Goal: Transaction & Acquisition: Purchase product/service

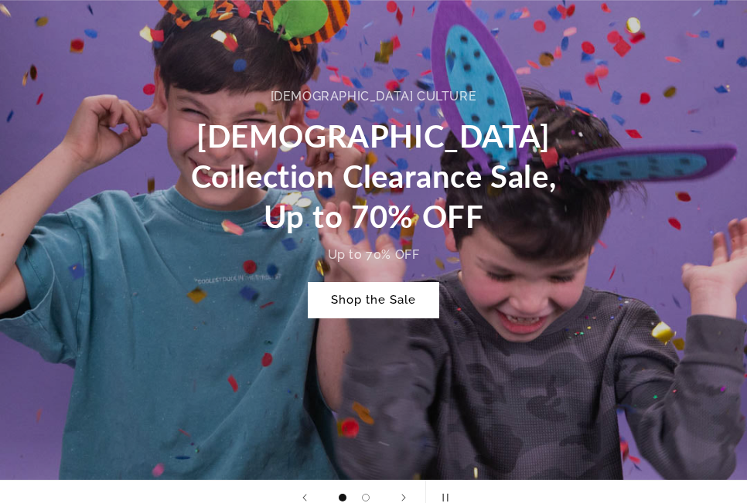
scroll to position [773, 0]
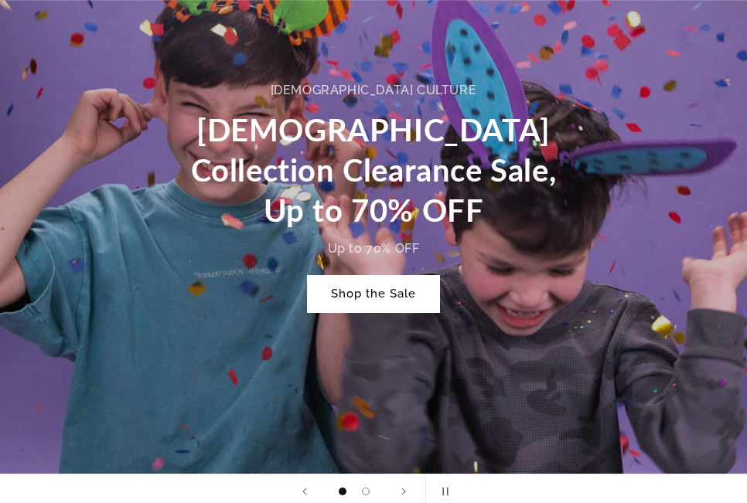
click at [391, 302] on link "Shop the Sale" at bounding box center [373, 294] width 131 height 36
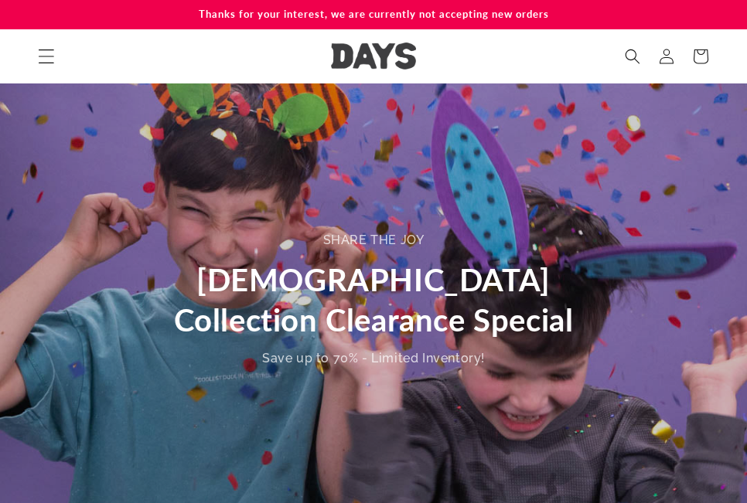
click at [48, 60] on icon "Menu" at bounding box center [46, 56] width 16 height 16
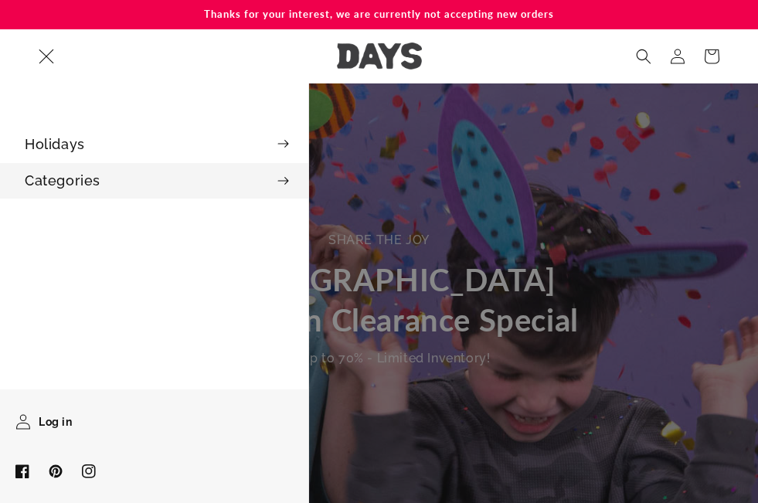
click at [83, 192] on summary "Categories" at bounding box center [154, 180] width 308 height 35
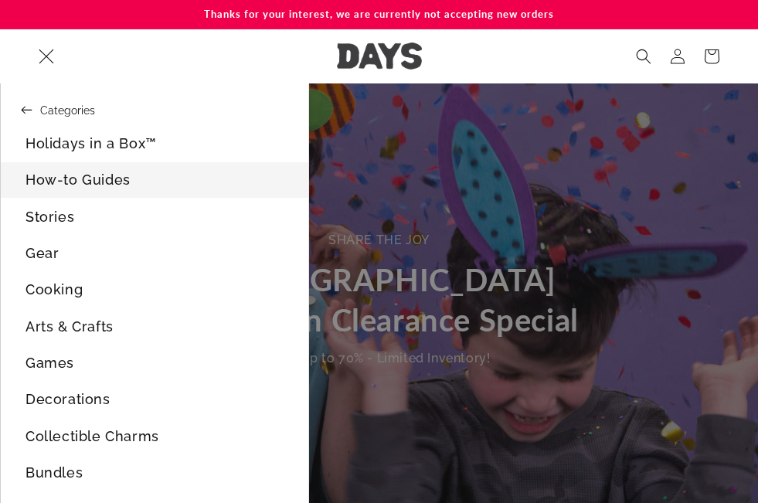
click at [88, 181] on link "How-to Guides" at bounding box center [155, 179] width 308 height 35
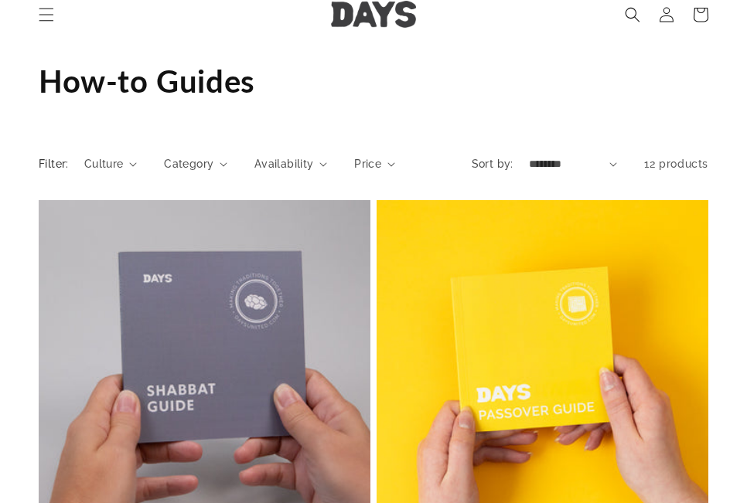
scroll to position [77, 0]
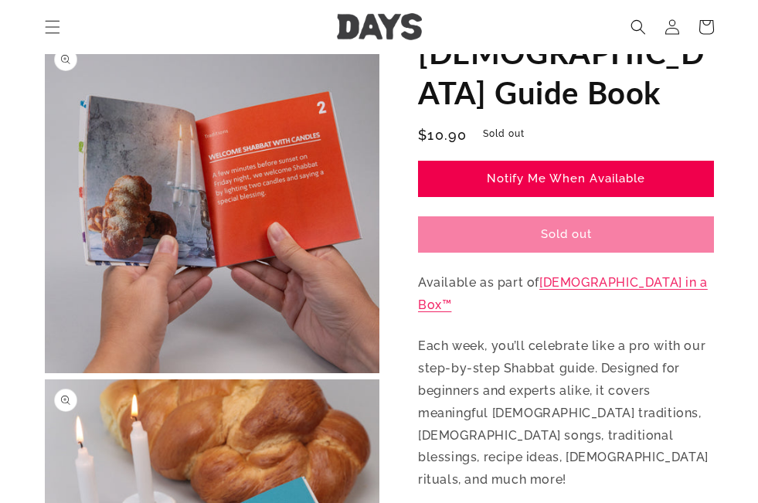
scroll to position [386, 0]
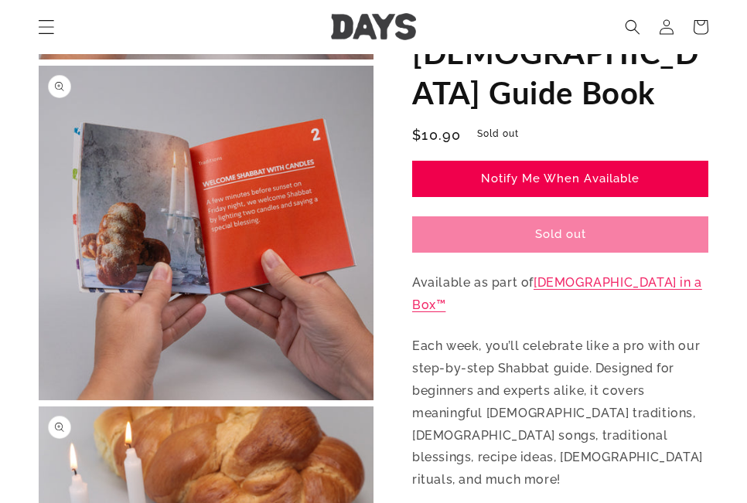
click at [35, 32] on span "Menu" at bounding box center [46, 27] width 34 height 34
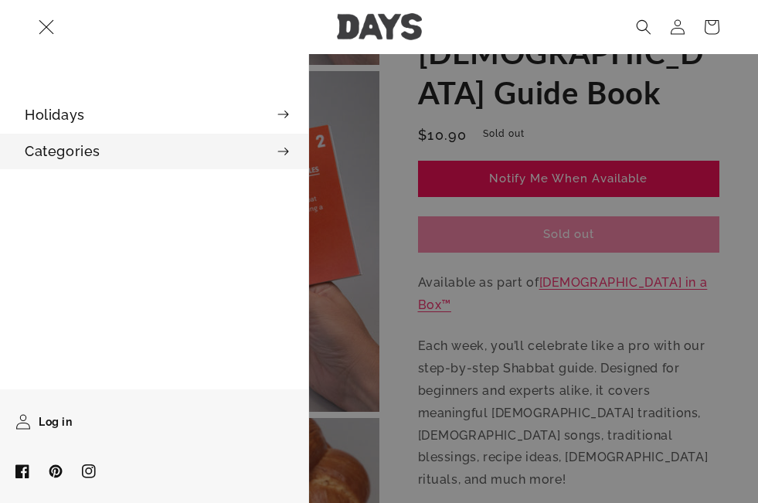
click at [76, 161] on summary "Categories" at bounding box center [154, 151] width 308 height 35
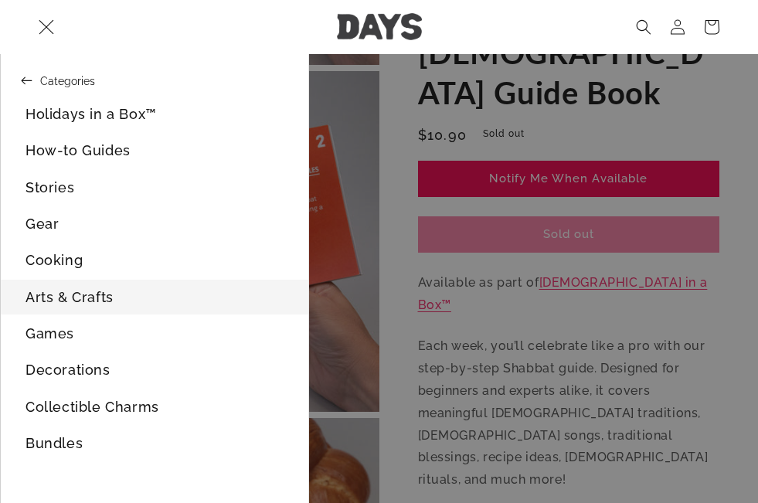
click at [94, 298] on link "Arts & Crafts" at bounding box center [155, 297] width 308 height 35
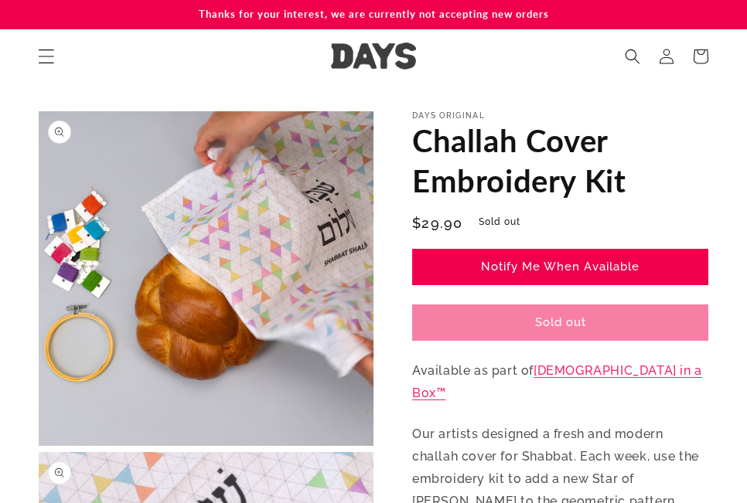
click at [50, 49] on icon "Menu" at bounding box center [46, 56] width 16 height 16
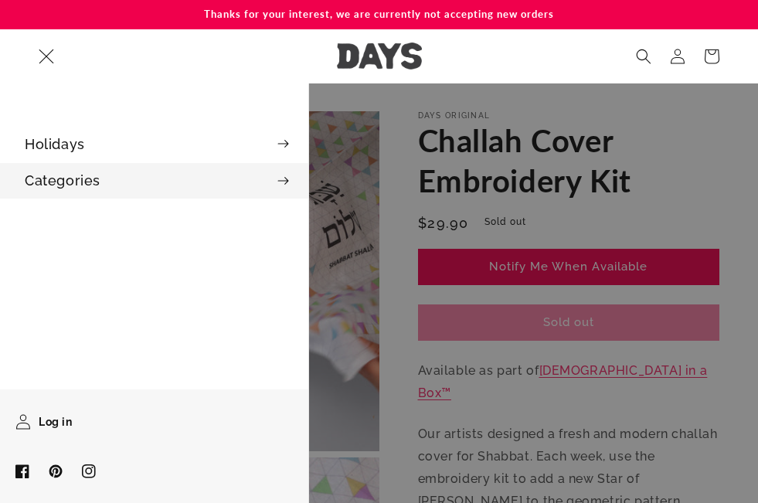
click at [63, 182] on summary "Categories" at bounding box center [154, 180] width 308 height 35
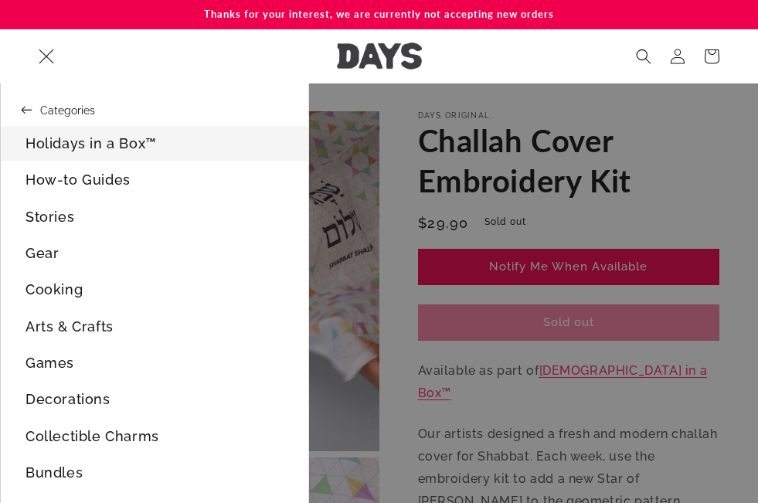
click at [85, 148] on link "Holidays in a Box™" at bounding box center [155, 143] width 308 height 35
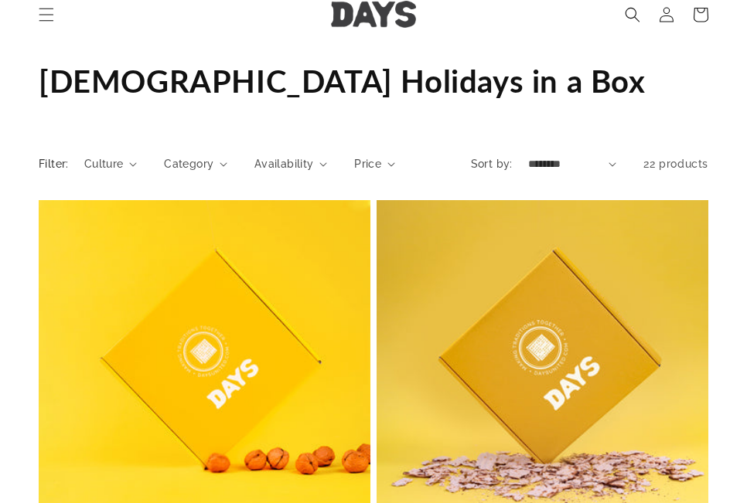
scroll to position [309, 0]
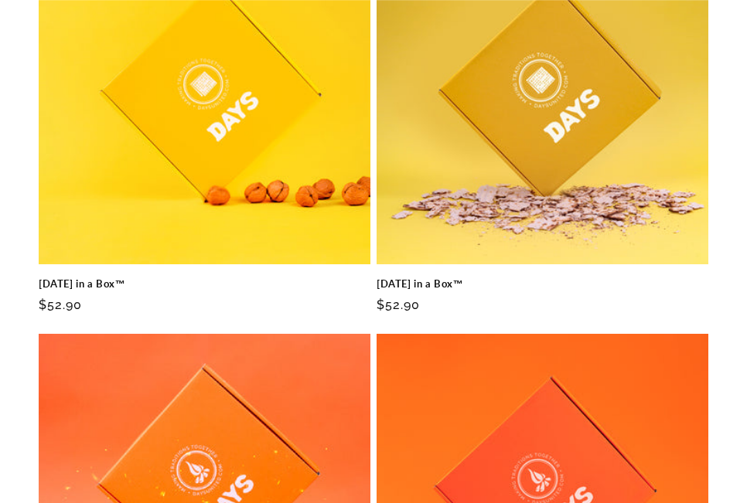
click at [230, 278] on link "[DATE] in a Box™" at bounding box center [205, 284] width 332 height 13
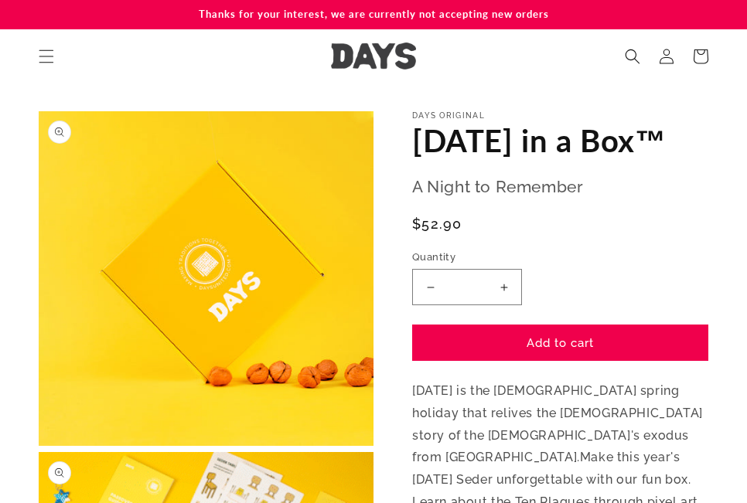
click at [502, 283] on button "Increase quantity for [DATE] in a Box™" at bounding box center [503, 287] width 35 height 36
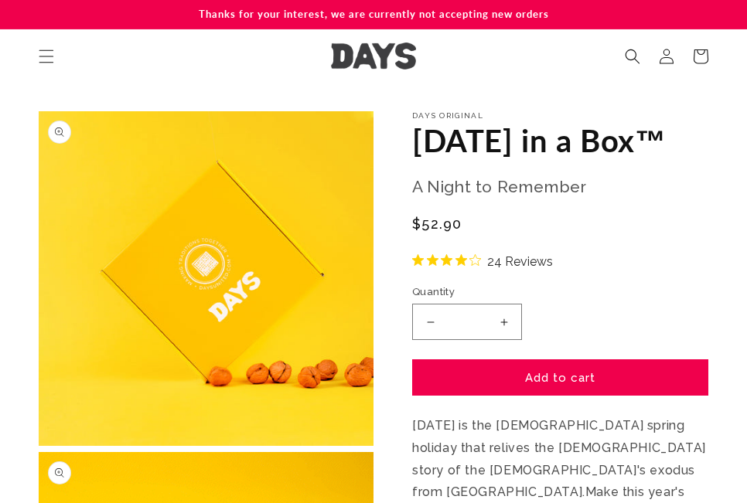
click at [492, 264] on div at bounding box center [492, 264] width 0 height 0
click at [512, 326] on button "Increase quantity for [DATE] in a Box™" at bounding box center [503, 322] width 35 height 36
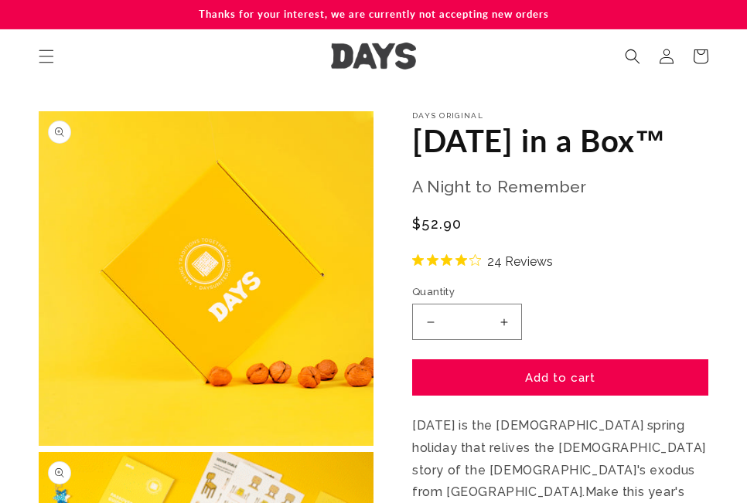
click at [512, 326] on button "Increase quantity for [DATE] in a Box™" at bounding box center [503, 322] width 35 height 36
type input "*"
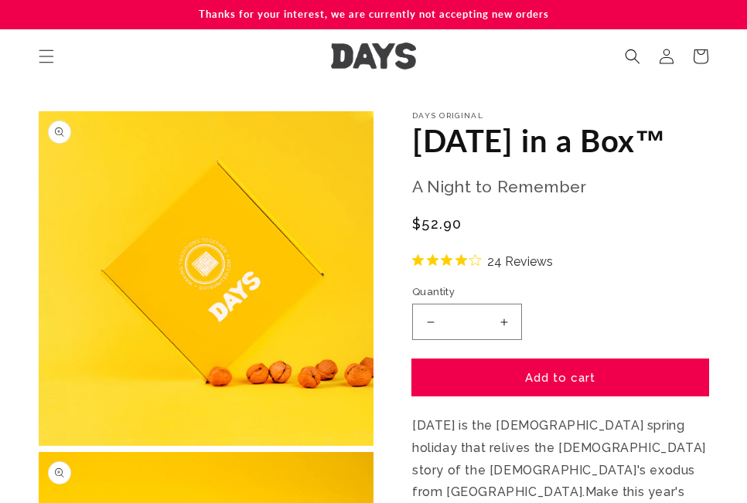
click at [530, 376] on button "Add to cart" at bounding box center [560, 377] width 296 height 36
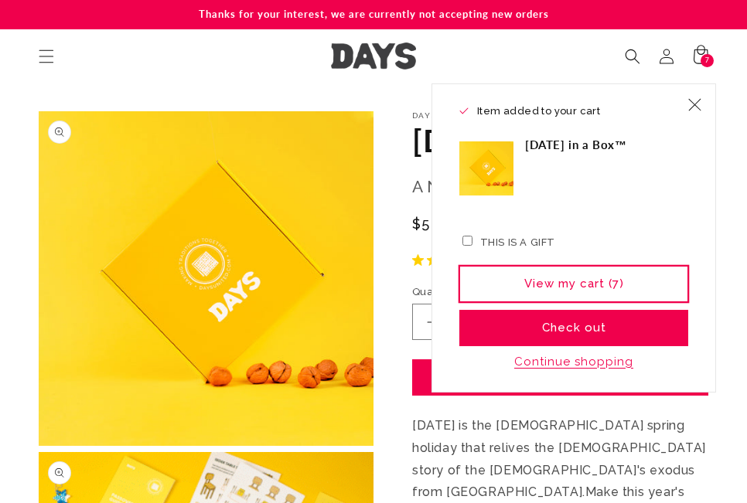
click at [638, 288] on link "View my cart (7)" at bounding box center [573, 284] width 229 height 36
